Goal: Information Seeking & Learning: Learn about a topic

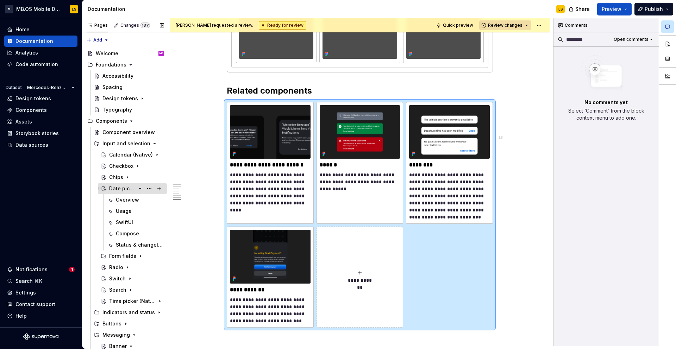
click at [141, 190] on icon "Page tree" at bounding box center [140, 189] width 6 height 6
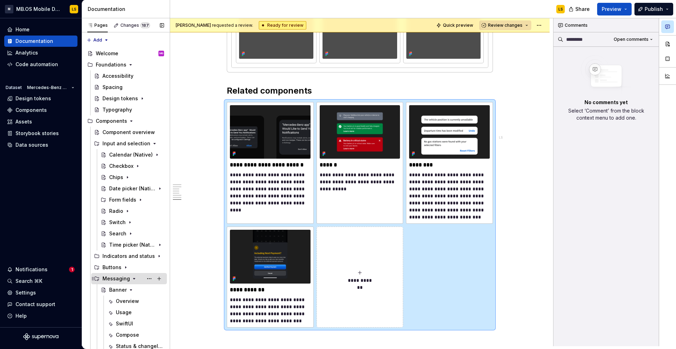
click at [133, 278] on icon "Page tree" at bounding box center [134, 278] width 2 height 1
click at [142, 291] on icon "Page tree" at bounding box center [140, 290] width 6 height 6
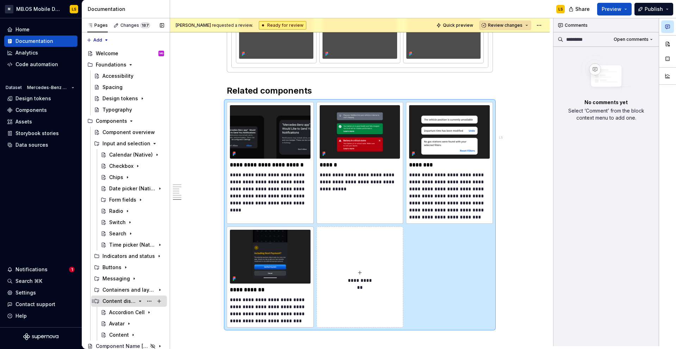
click at [139, 305] on div "Content display" at bounding box center [133, 301] width 62 height 10
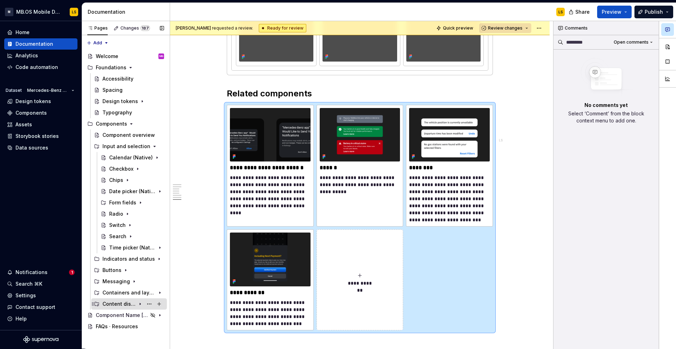
scroll to position [0, 0]
click at [141, 261] on icon "Page tree" at bounding box center [140, 259] width 6 height 6
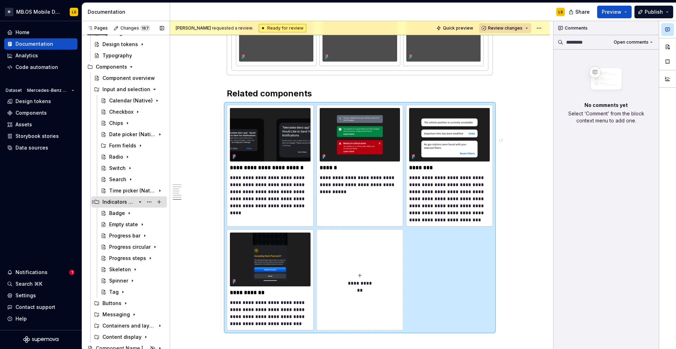
scroll to position [72, 0]
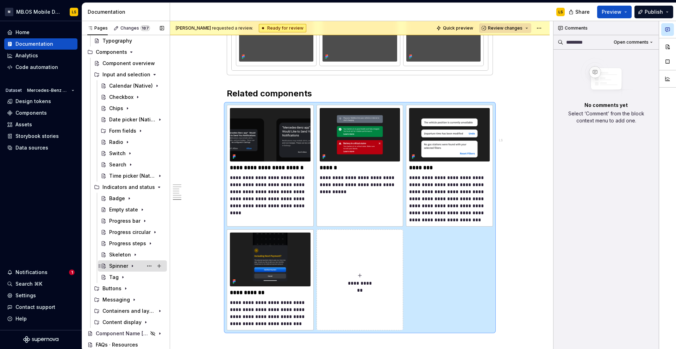
click at [118, 269] on div "Spinner" at bounding box center [118, 266] width 19 height 7
type textarea "*"
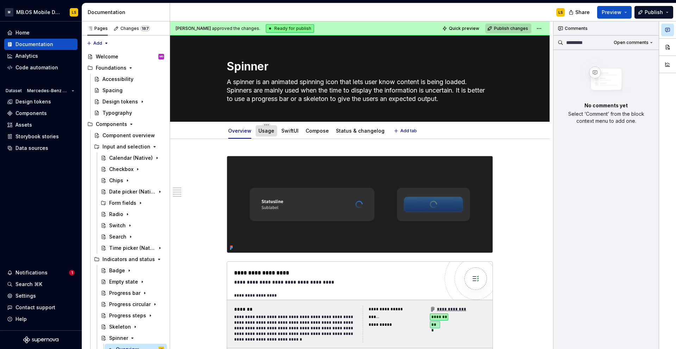
click at [262, 137] on div "Usage" at bounding box center [266, 131] width 21 height 13
click at [264, 132] on link "Usage" at bounding box center [266, 131] width 16 height 6
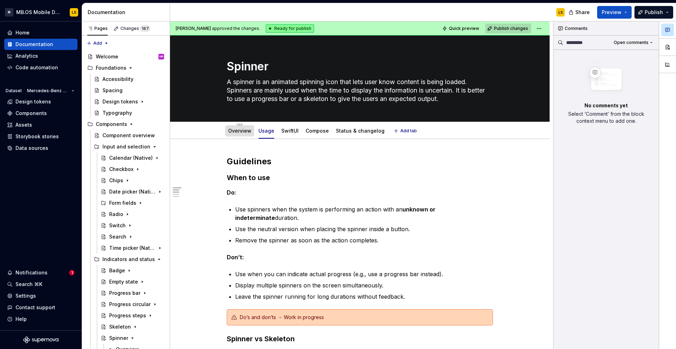
click at [242, 130] on link "Overview" at bounding box center [239, 131] width 23 height 6
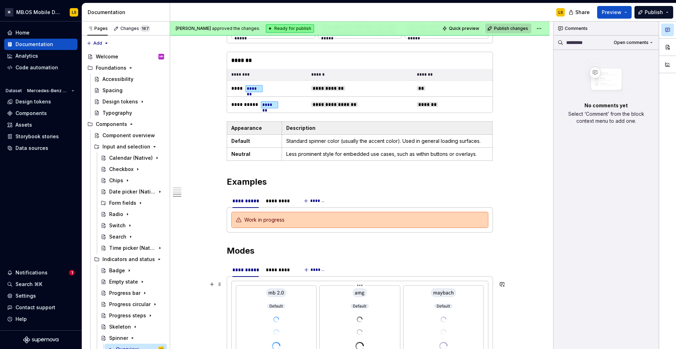
scroll to position [799, 0]
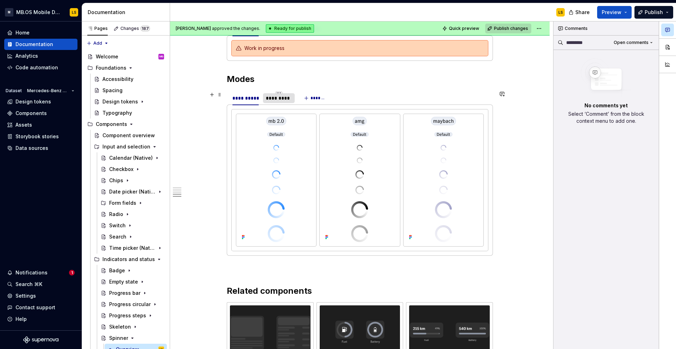
click at [286, 98] on div "*********" at bounding box center [279, 98] width 26 height 7
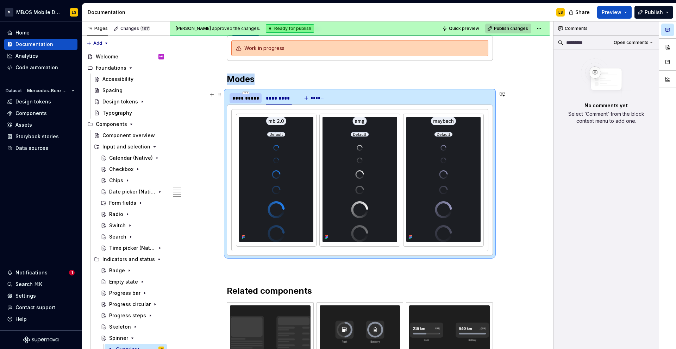
click at [255, 101] on div "**********" at bounding box center [245, 98] width 26 height 7
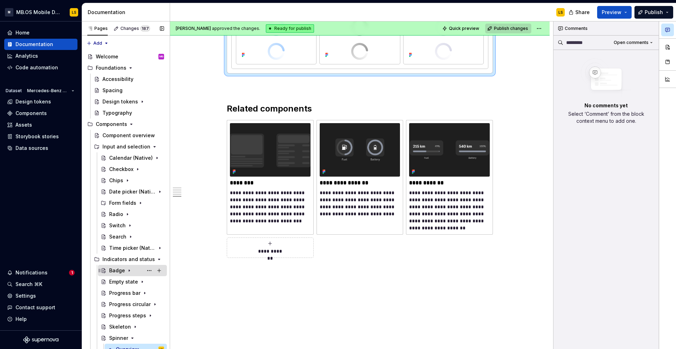
scroll to position [28, 0]
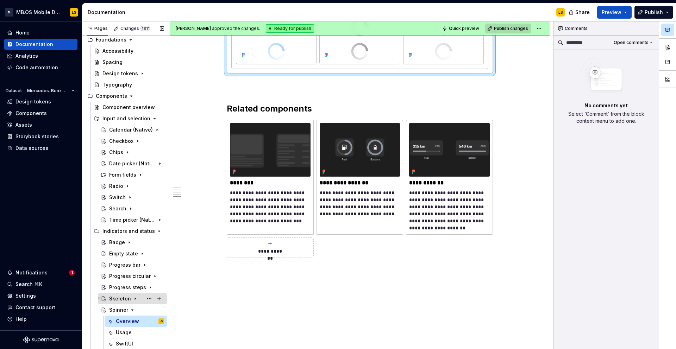
click at [118, 299] on div "Skeleton" at bounding box center [120, 298] width 22 height 7
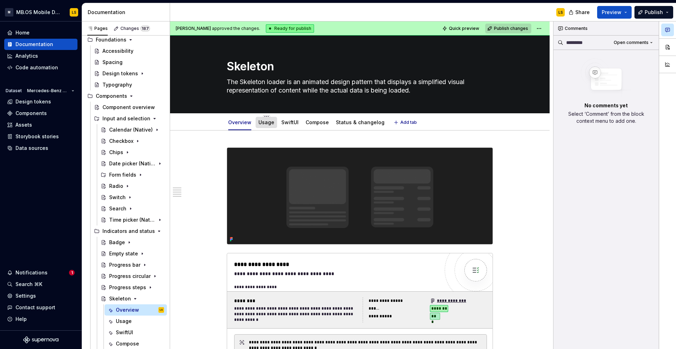
click at [267, 127] on div "Usage" at bounding box center [266, 122] width 21 height 11
click at [263, 122] on link "Usage" at bounding box center [266, 122] width 16 height 6
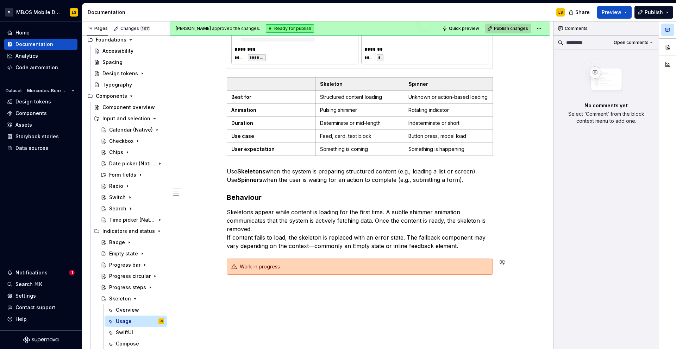
scroll to position [338, 0]
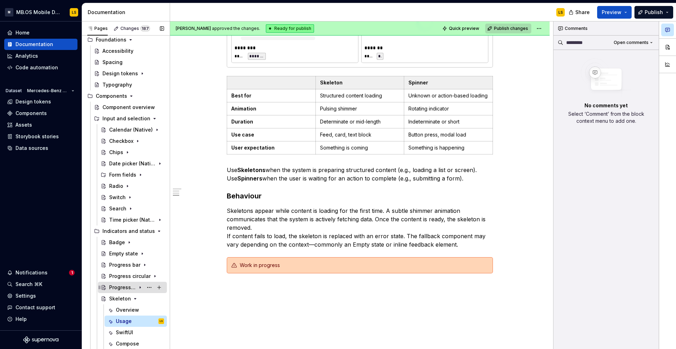
click at [126, 286] on div "Progress steps" at bounding box center [122, 287] width 27 height 7
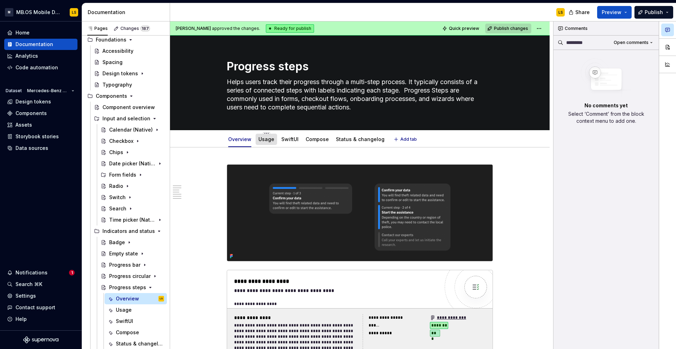
click at [267, 138] on link "Usage" at bounding box center [266, 139] width 16 height 6
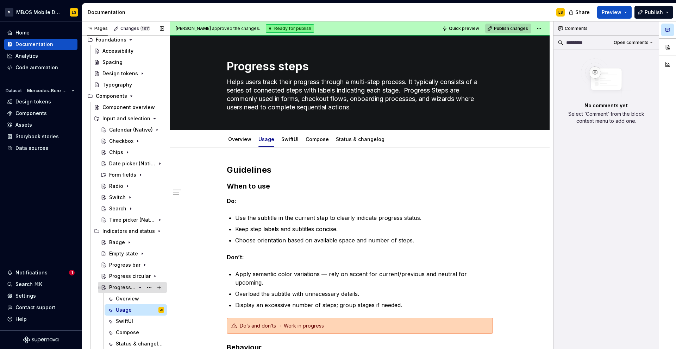
click at [140, 288] on icon "Page tree" at bounding box center [140, 288] width 6 height 6
click at [131, 279] on div "Progress circular" at bounding box center [122, 276] width 27 height 7
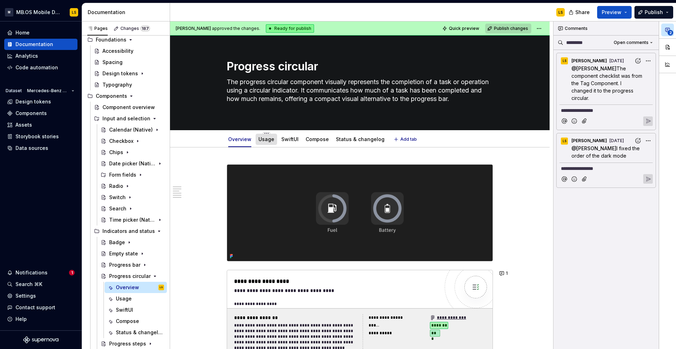
click at [268, 143] on div "Usage" at bounding box center [266, 139] width 16 height 8
click at [268, 141] on link "Usage" at bounding box center [266, 139] width 16 height 6
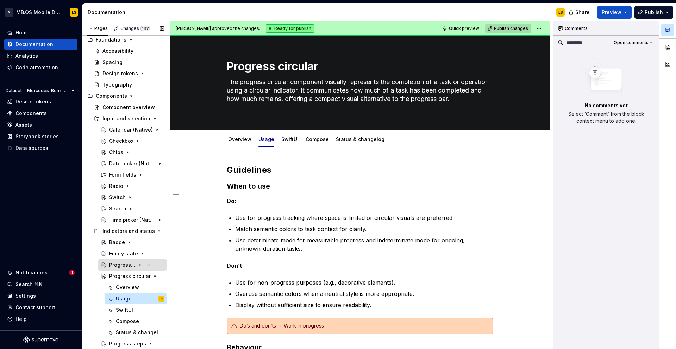
click at [124, 269] on div "Progress bar" at bounding box center [136, 265] width 55 height 10
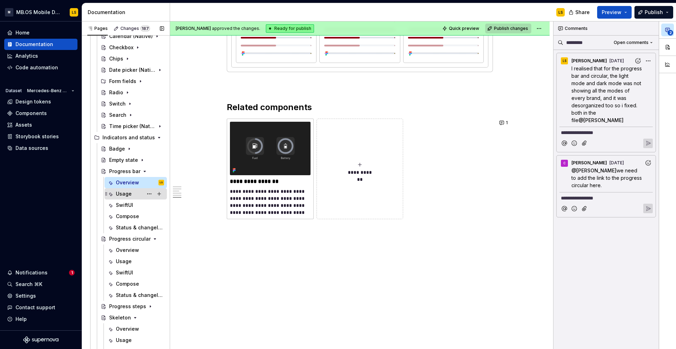
scroll to position [121, 0]
click at [344, 162] on button "**********" at bounding box center [359, 169] width 87 height 101
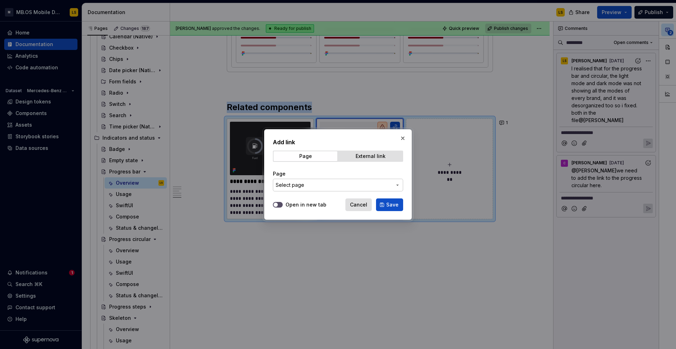
click at [327, 187] on span "Select page" at bounding box center [334, 185] width 116 height 7
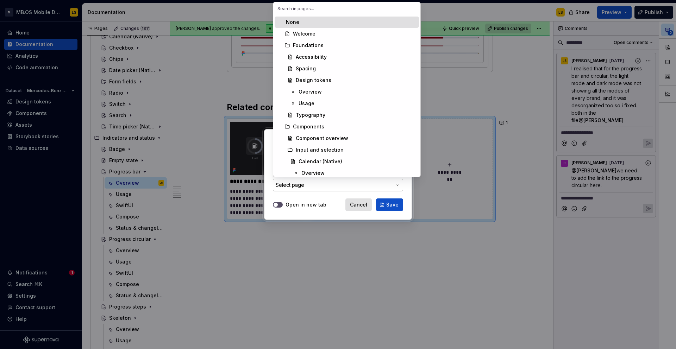
type textarea "*"
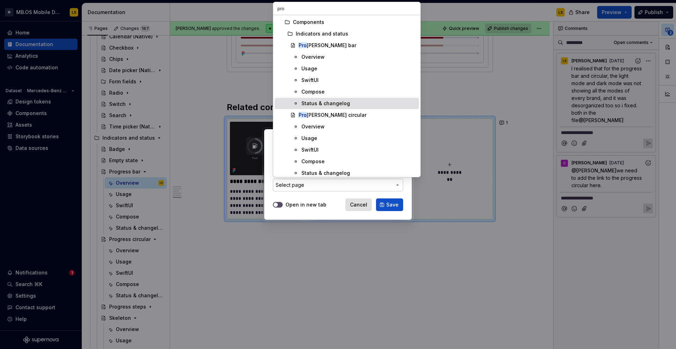
scroll to position [73, 0]
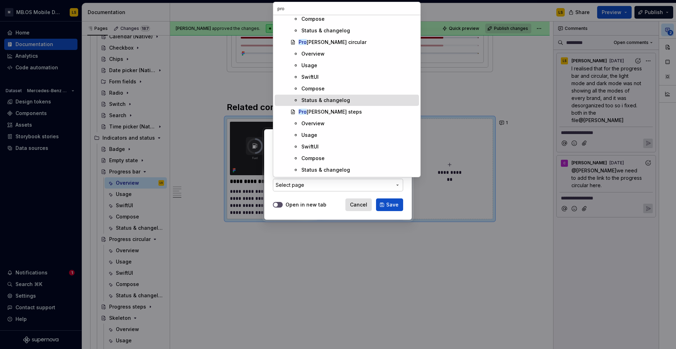
type input "pro"
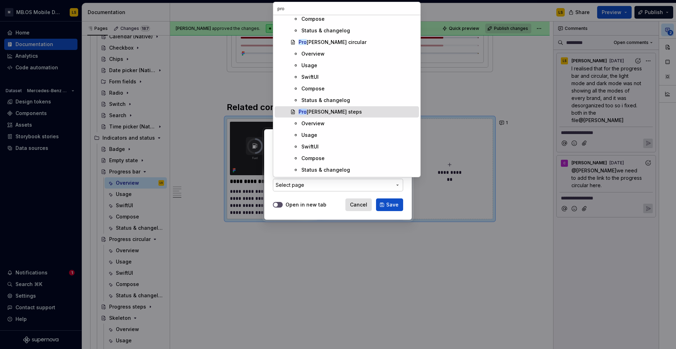
click at [335, 110] on div "Pro [PERSON_NAME] steps" at bounding box center [358, 111] width 118 height 7
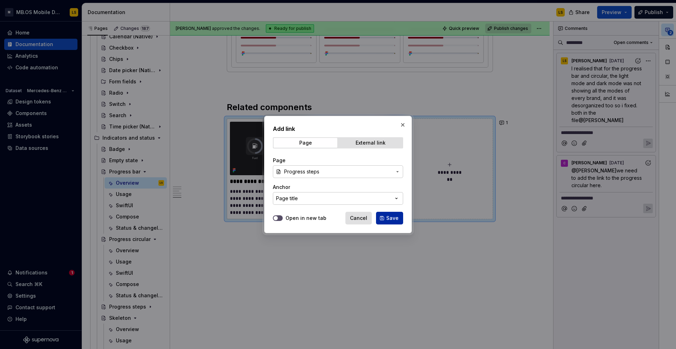
click at [395, 217] on span "Save" at bounding box center [392, 218] width 12 height 7
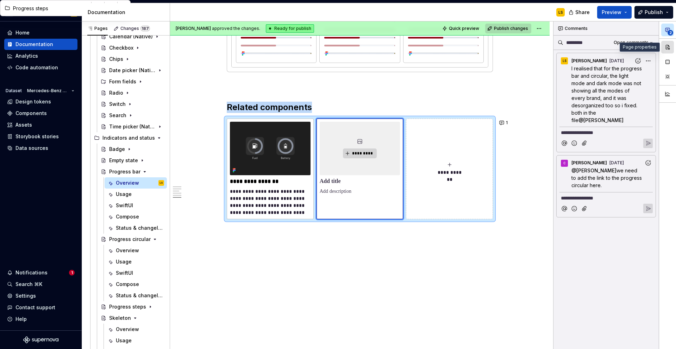
click at [670, 48] on button "button" at bounding box center [667, 47] width 13 height 13
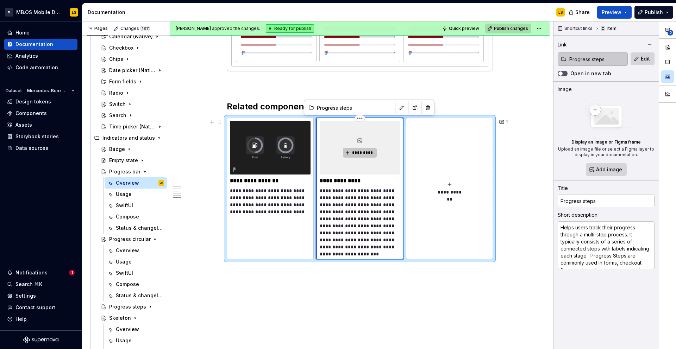
click at [367, 154] on span "*********" at bounding box center [362, 153] width 21 height 6
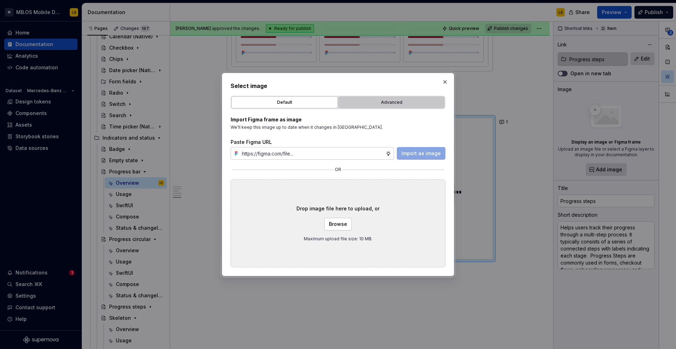
type textarea "*"
click at [398, 104] on div "Advanced" at bounding box center [391, 102] width 101 height 7
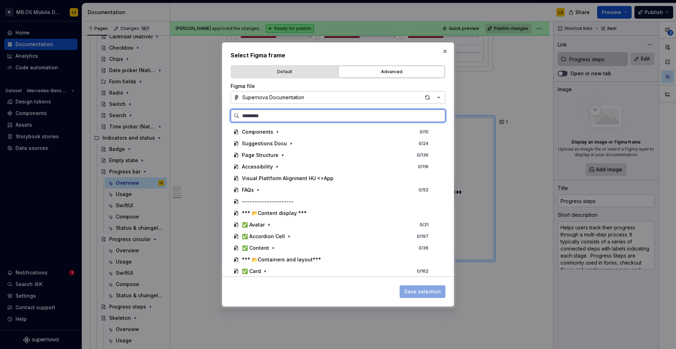
click at [325, 117] on input "search" at bounding box center [342, 115] width 206 height 7
type input "***"
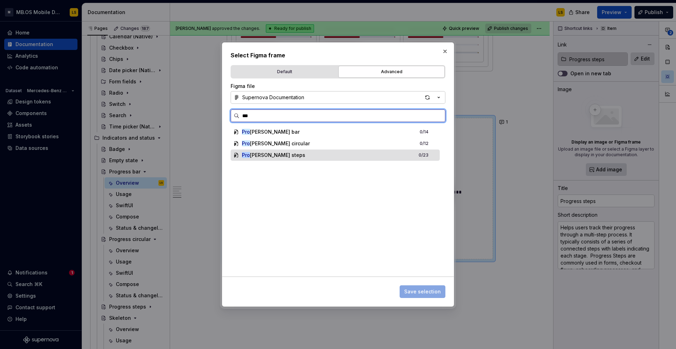
click at [299, 158] on div "Pro [PERSON_NAME] steps 0 / 23" at bounding box center [335, 155] width 209 height 11
click at [426, 294] on span "Save selection" at bounding box center [423, 292] width 46 height 13
click at [258, 156] on div "Pro [PERSON_NAME] steps" at bounding box center [273, 155] width 63 height 7
click at [292, 152] on div "Pro [PERSON_NAME] steps 0 / 23" at bounding box center [335, 155] width 209 height 11
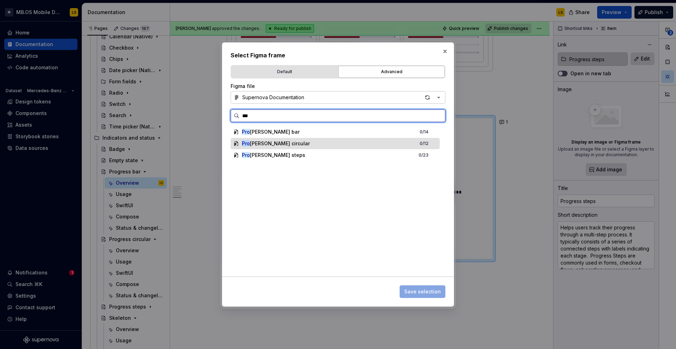
click at [294, 147] on div "Pro [PERSON_NAME] circular 0 / 12" at bounding box center [335, 143] width 209 height 11
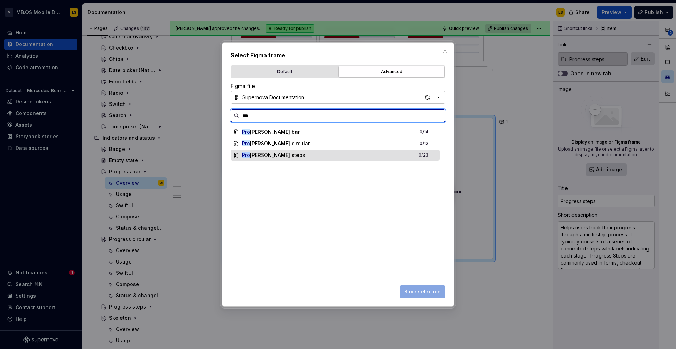
click at [297, 155] on div "Pro [PERSON_NAME] steps 0 / 23" at bounding box center [335, 155] width 209 height 11
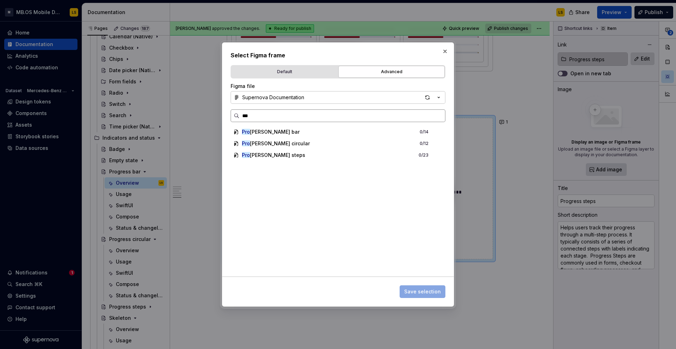
click at [438, 115] on input "***" at bounding box center [342, 115] width 206 height 7
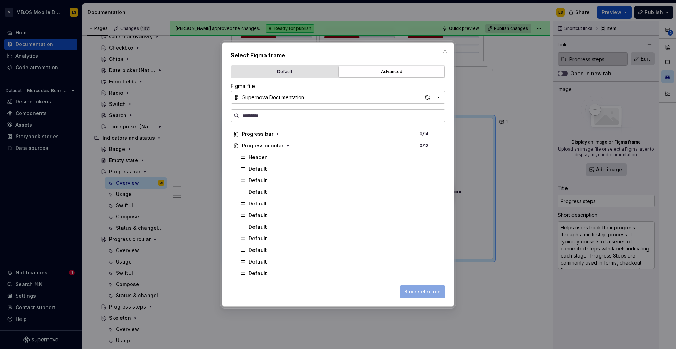
scroll to position [475, 0]
click at [287, 146] on icon "button" at bounding box center [288, 146] width 6 height 6
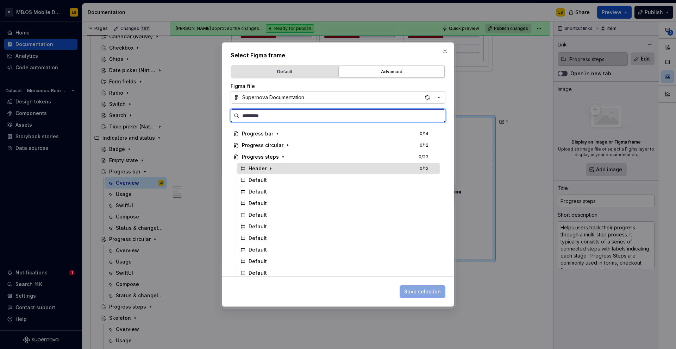
click at [262, 170] on div "Header" at bounding box center [258, 168] width 18 height 7
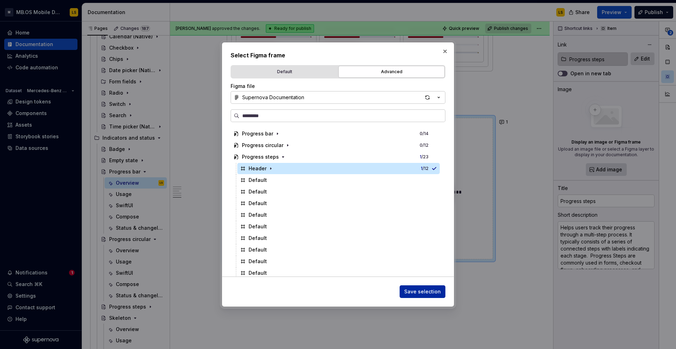
click at [425, 290] on span "Save selection" at bounding box center [422, 291] width 37 height 7
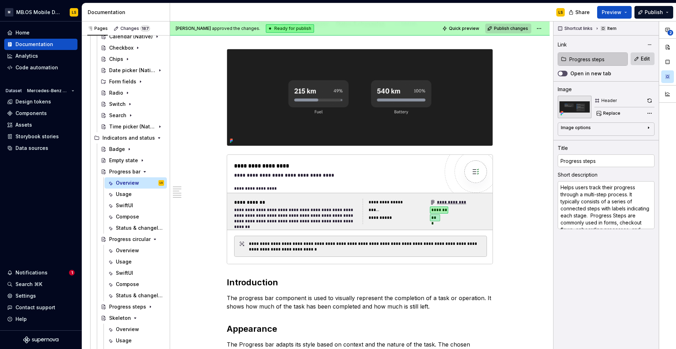
scroll to position [0, 0]
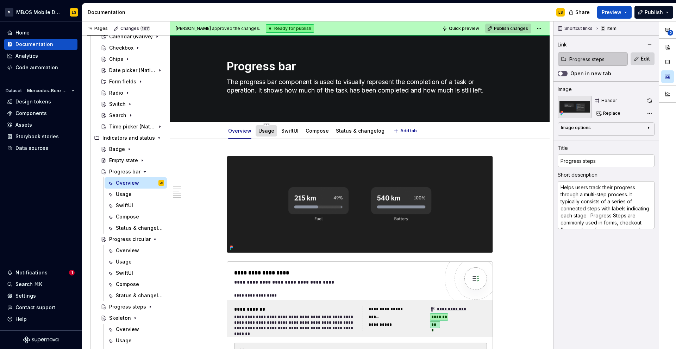
click at [267, 130] on link "Usage" at bounding box center [266, 131] width 16 height 6
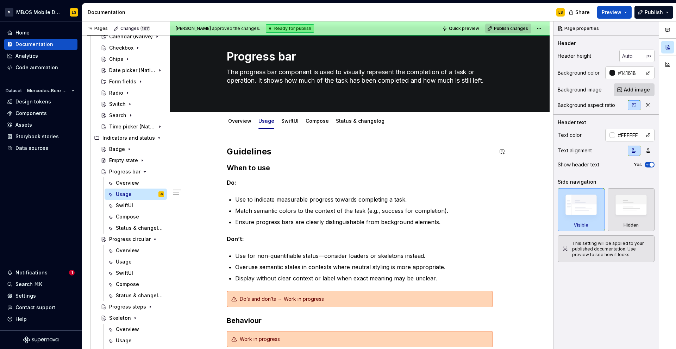
scroll to position [9, 0]
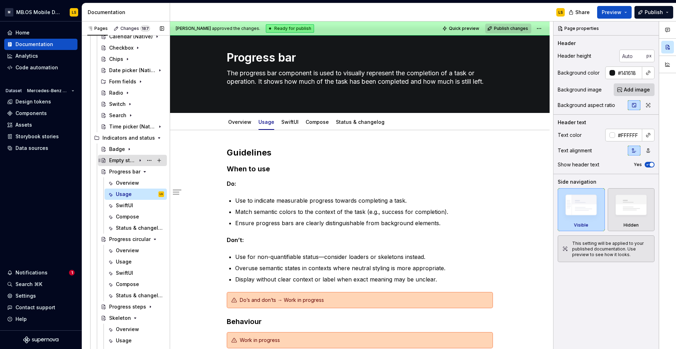
click at [117, 162] on div "Empty state" at bounding box center [122, 160] width 27 height 7
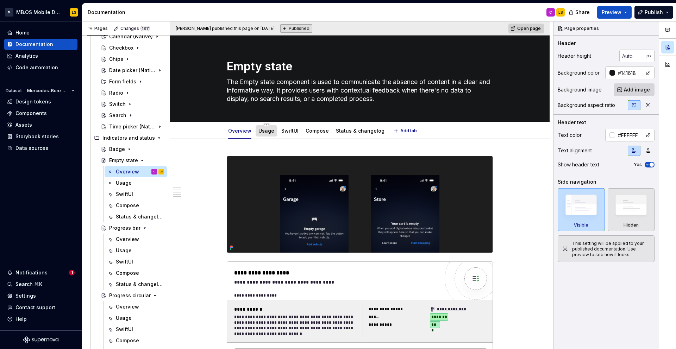
click at [265, 136] on div "Usage" at bounding box center [266, 130] width 21 height 11
click at [269, 131] on link "Usage" at bounding box center [266, 131] width 16 height 6
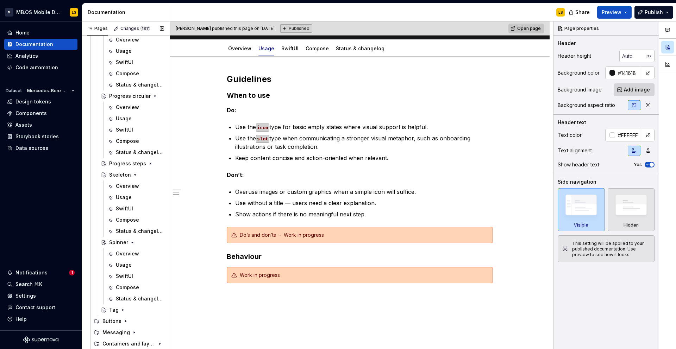
scroll to position [353, 0]
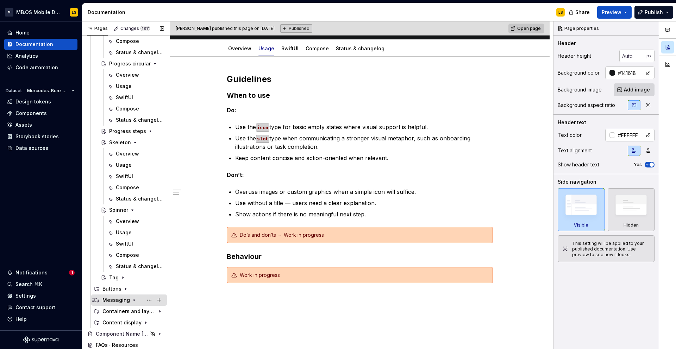
click at [117, 300] on div "Messaging" at bounding box center [115, 300] width 27 height 7
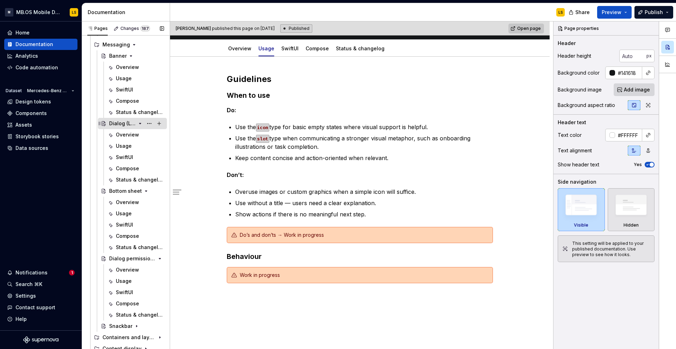
scroll to position [610, 0]
click at [121, 257] on div "Dialog permission (native)" at bounding box center [122, 258] width 27 height 7
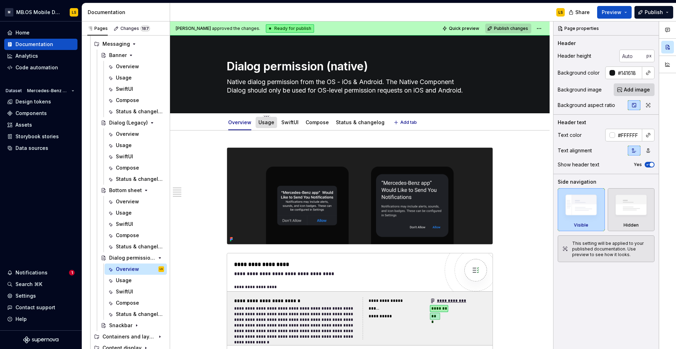
click at [272, 123] on link "Usage" at bounding box center [266, 122] width 16 height 6
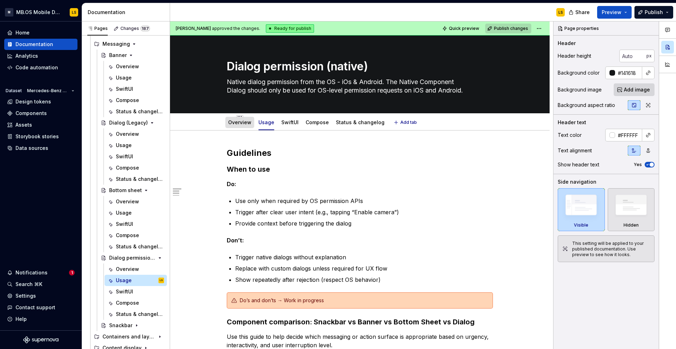
click at [239, 125] on link "Overview" at bounding box center [239, 122] width 23 height 6
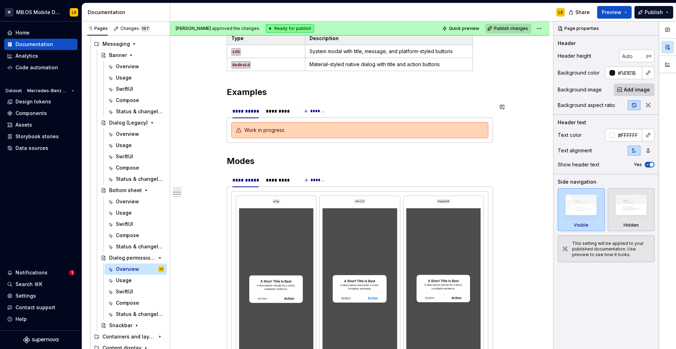
scroll to position [590, 0]
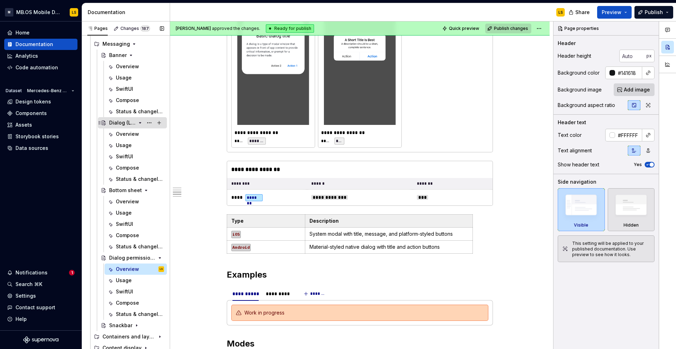
click at [116, 124] on div "Dialog (Legacy)" at bounding box center [122, 122] width 27 height 7
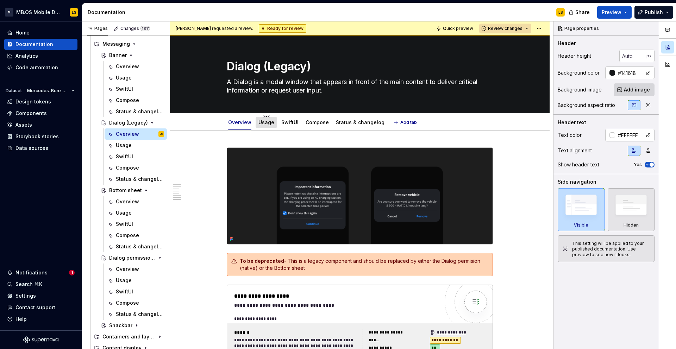
click at [265, 121] on link "Usage" at bounding box center [266, 122] width 16 height 6
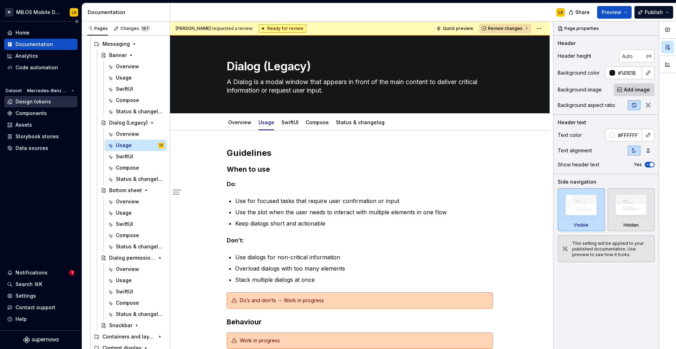
type textarea "*"
